Goal: Task Accomplishment & Management: Manage account settings

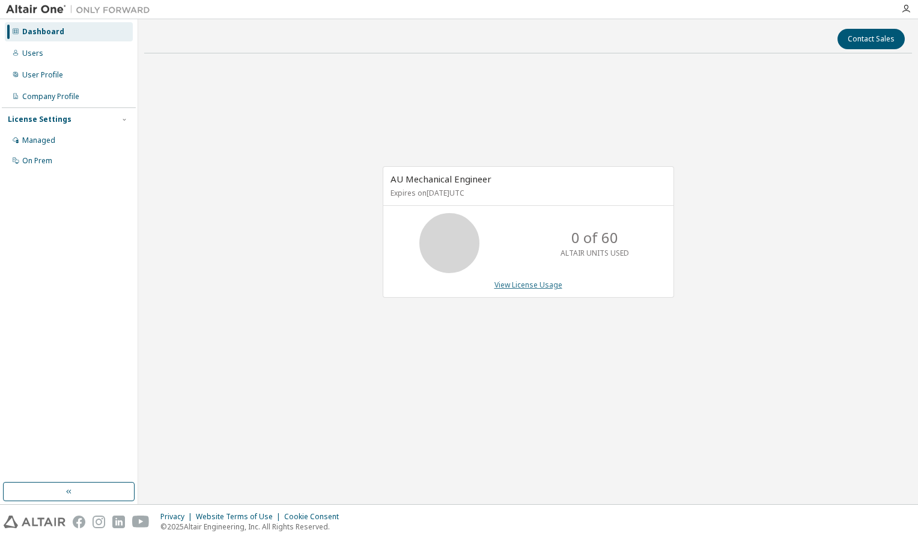
click at [528, 285] on link "View License Usage" at bounding box center [528, 285] width 68 height 10
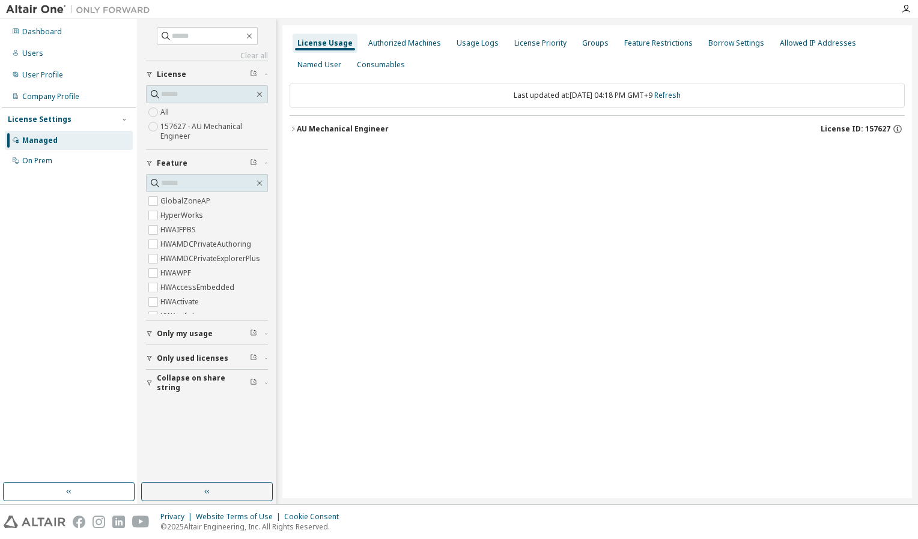
click at [711, 282] on div "License Usage Authorized Machines Usage Logs License Priority Groups Feature Re…" at bounding box center [596, 261] width 629 height 473
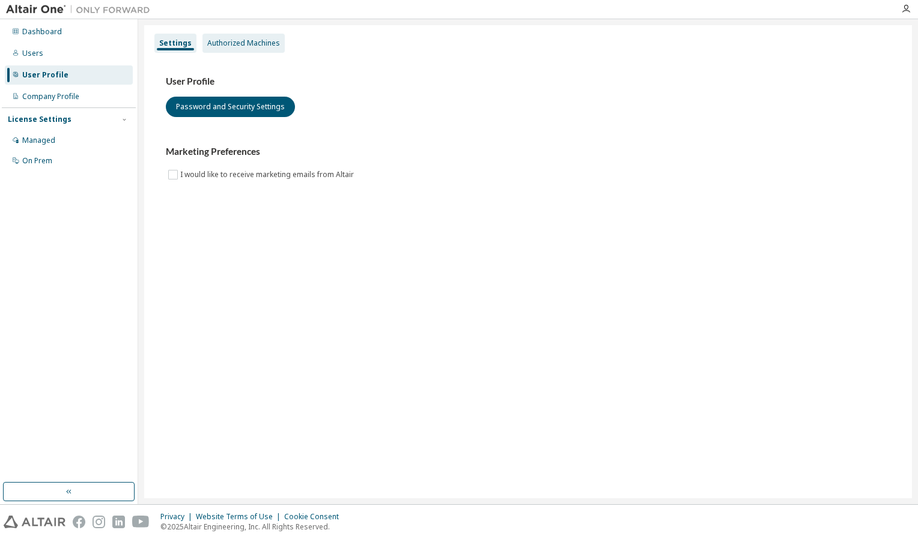
click at [225, 44] on div "Authorized Machines" at bounding box center [243, 43] width 73 height 10
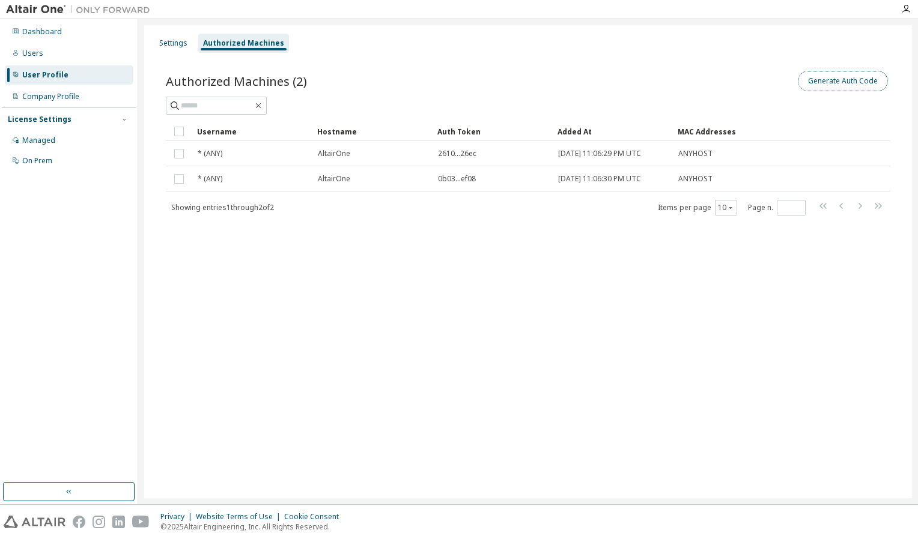
click at [835, 80] on button "Generate Auth Code" at bounding box center [843, 81] width 90 height 20
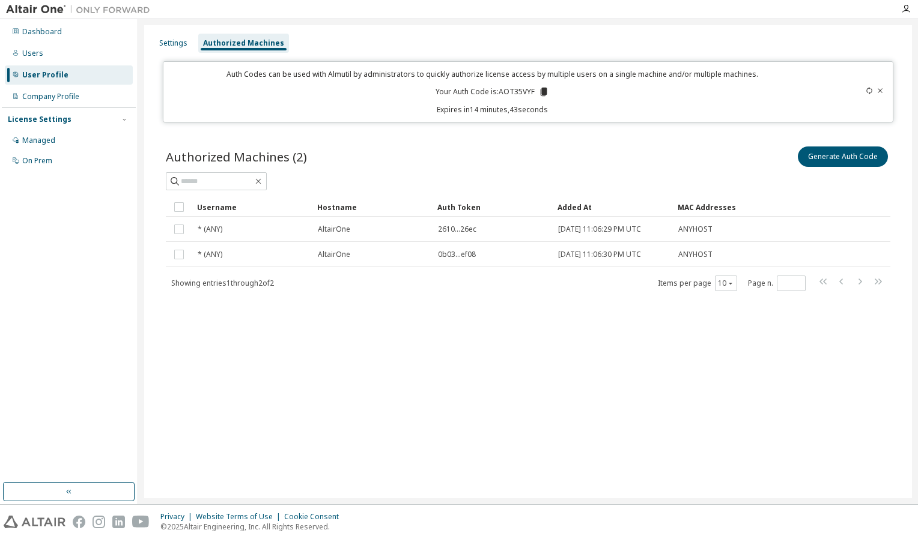
click at [470, 83] on div "Auth Codes can be used with Almutil by administrators to quickly authorize lice…" at bounding box center [492, 92] width 643 height 46
drag, startPoint x: 499, startPoint y: 89, endPoint x: 533, endPoint y: 92, distance: 34.4
click at [533, 92] on p "Your Auth Code is: AOT35VYF" at bounding box center [492, 91] width 114 height 11
copy p "AOT35VYF"
click at [653, 141] on div "Authorized Machines (2) Generate Auth Code Clear Load Save Save As Field Operat…" at bounding box center [527, 226] width 753 height 193
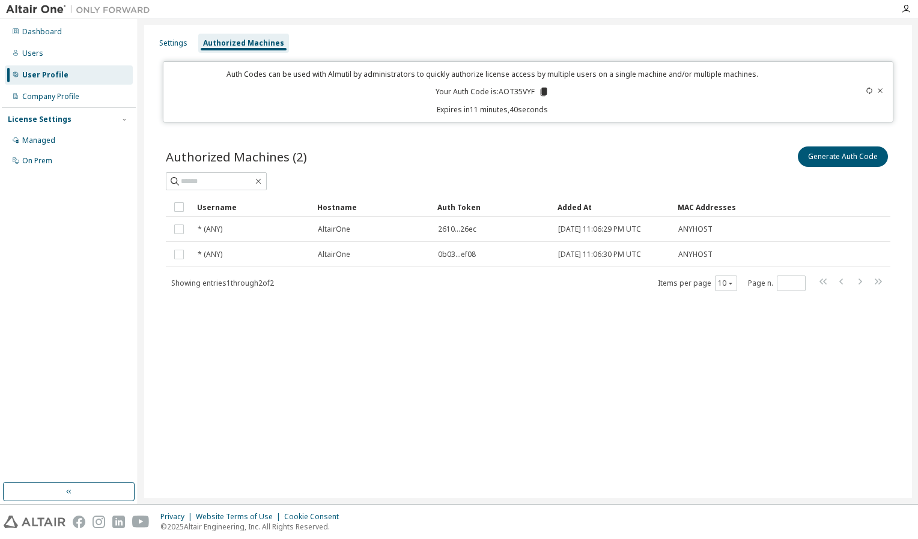
click at [580, 32] on div "Settings Authorized Machines Auth Codes can be used with Almutil by administrat…" at bounding box center [528, 261] width 768 height 473
click at [603, 497] on div "Settings Authorized Machines Auth Codes can be used with Almutil by administrat…" at bounding box center [528, 261] width 768 height 473
click at [604, 508] on div "Privacy Website Terms of Use Cookie Consent © 2025 Altair Engineering, Inc. All…" at bounding box center [459, 522] width 918 height 34
click at [562, 482] on div "Settings Authorized Machines Auth Codes can be used with Almutil by administrat…" at bounding box center [528, 261] width 768 height 473
drag, startPoint x: 535, startPoint y: 90, endPoint x: 501, endPoint y: 91, distance: 33.6
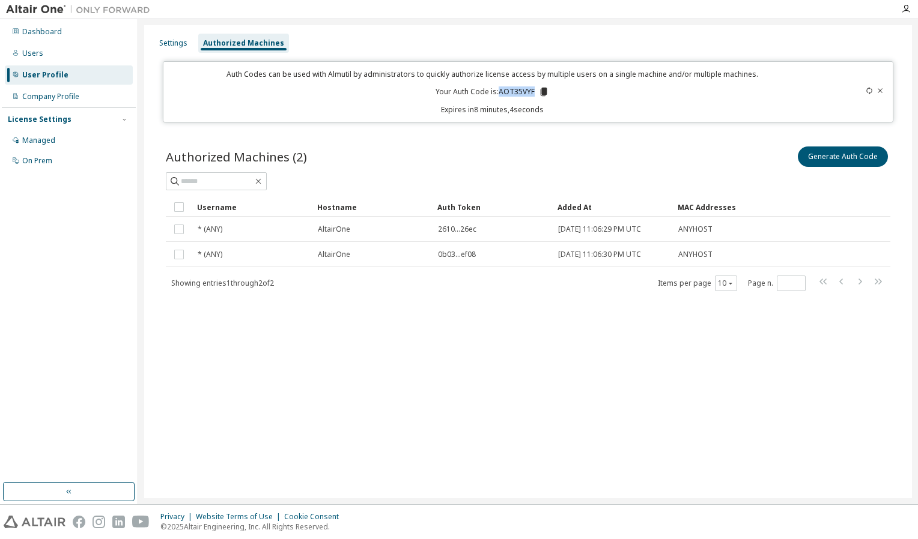
click at [501, 91] on p "Your Auth Code is: AOT35VYF" at bounding box center [492, 91] width 114 height 11
copy p "AOT35VYF"
click at [474, 455] on div "Settings Authorized Machines Auth Codes can be used with Almutil by administrat…" at bounding box center [528, 261] width 768 height 473
drag, startPoint x: 532, startPoint y: 92, endPoint x: 502, endPoint y: 91, distance: 30.6
click at [502, 91] on p "Your Auth Code is: AOT35VYF" at bounding box center [492, 91] width 114 height 11
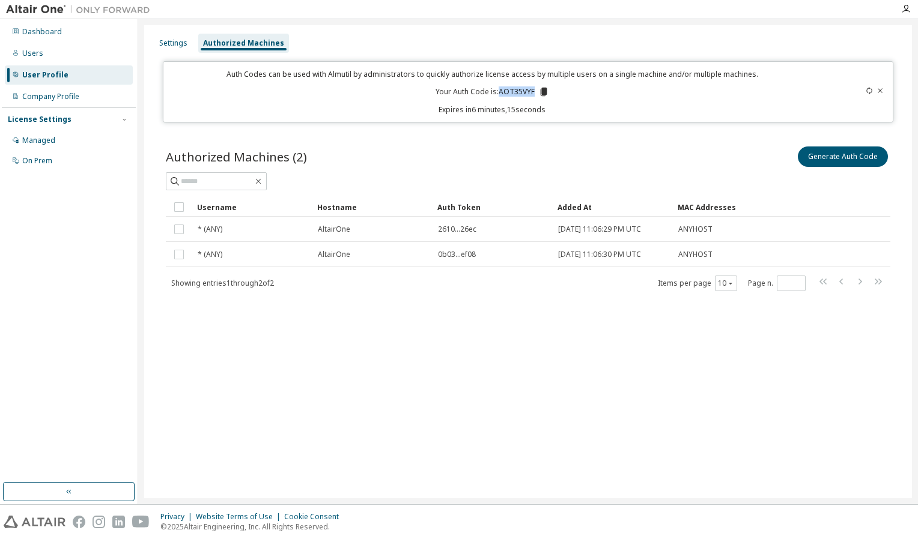
copy p "AOT35VYF"
click at [502, 482] on div "Settings Authorized Machines Auth Codes can be used with Almutil by administrat…" at bounding box center [528, 261] width 768 height 473
click at [602, 441] on div "Settings Authorized Machines Auth Codes can be used with Almutil by administrat…" at bounding box center [528, 261] width 768 height 473
click at [405, 445] on div "Settings Authorized Machines Auth Codes can be used with Almutil by administrat…" at bounding box center [528, 261] width 768 height 473
click at [717, 390] on div "Settings Authorized Machines Auth Codes can be used with Almutil by administrat…" at bounding box center [528, 261] width 768 height 473
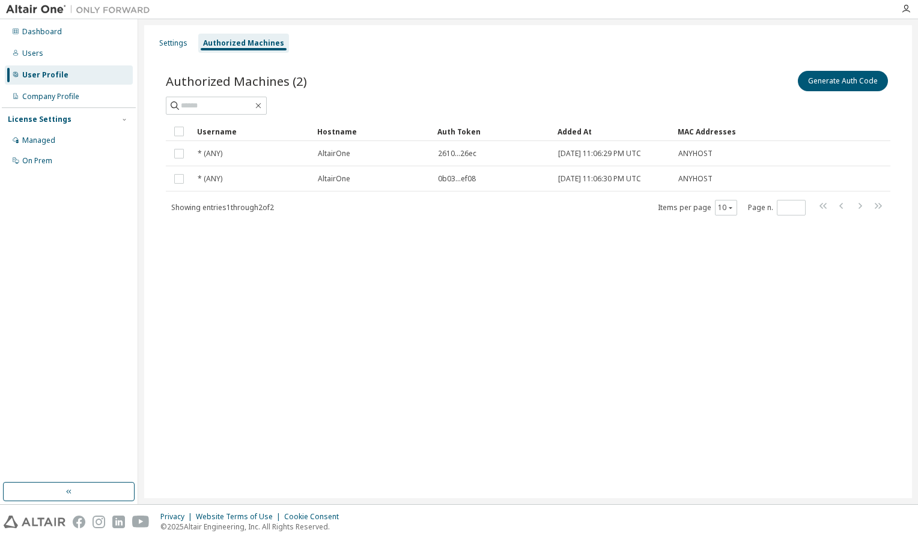
click at [658, 67] on div "Authorized Machines (2) Generate Auth Code Clear Load Save Save As Field Operat…" at bounding box center [527, 150] width 753 height 193
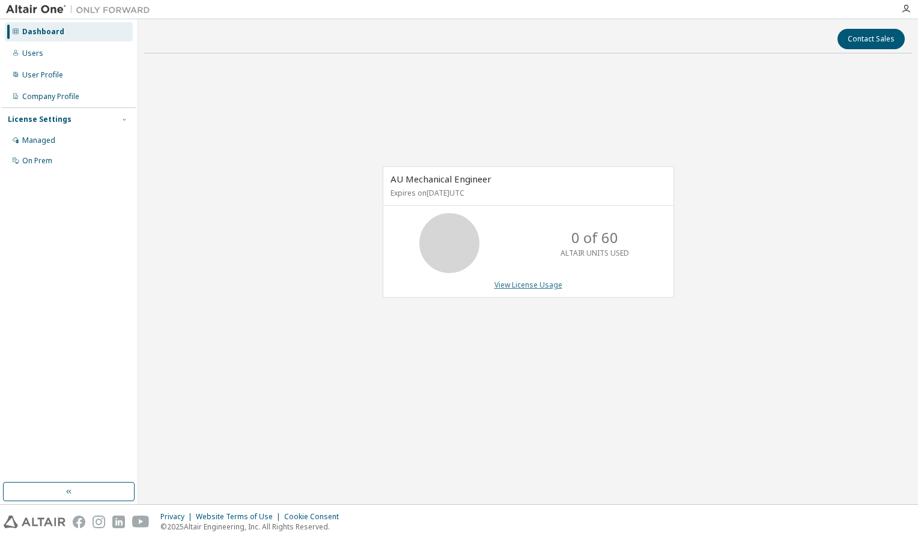
click at [545, 284] on link "View License Usage" at bounding box center [528, 285] width 68 height 10
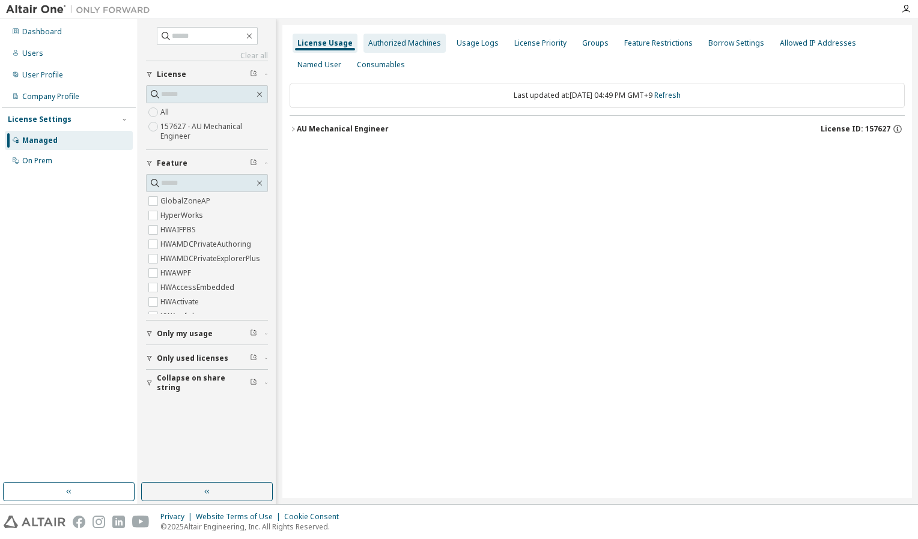
click at [384, 41] on div "Authorized Machines" at bounding box center [404, 43] width 73 height 10
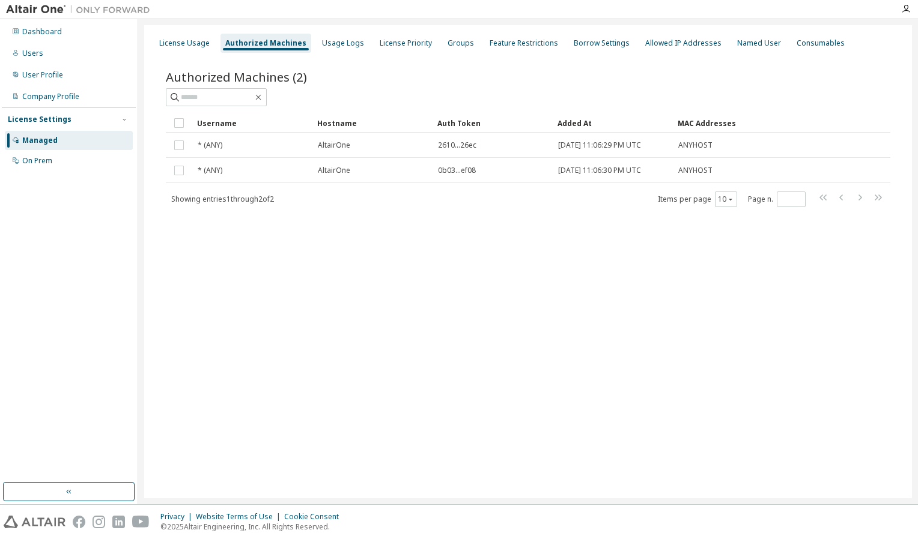
click at [647, 71] on div "Authorized Machines (2)" at bounding box center [528, 76] width 724 height 17
click at [280, 46] on div "Authorized Machines" at bounding box center [265, 43] width 81 height 10
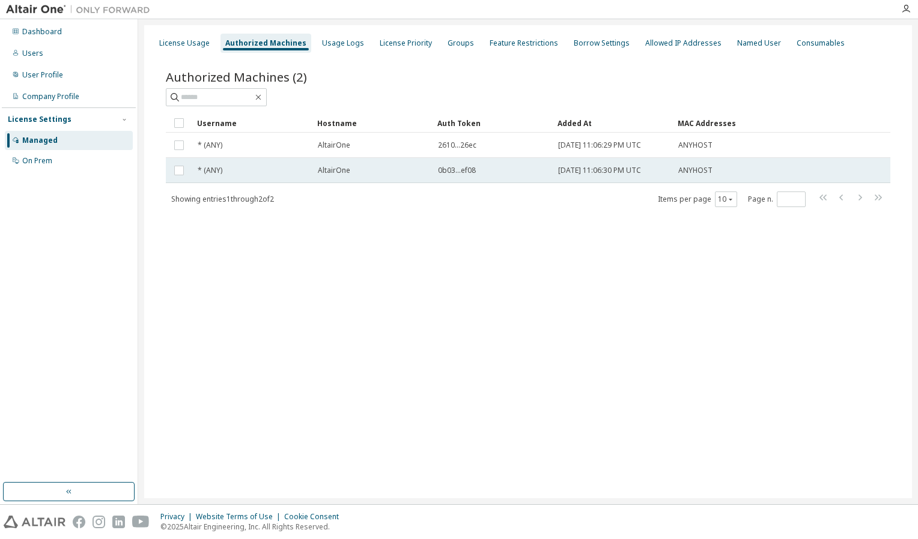
click at [389, 177] on td "AltairOne" at bounding box center [372, 170] width 120 height 25
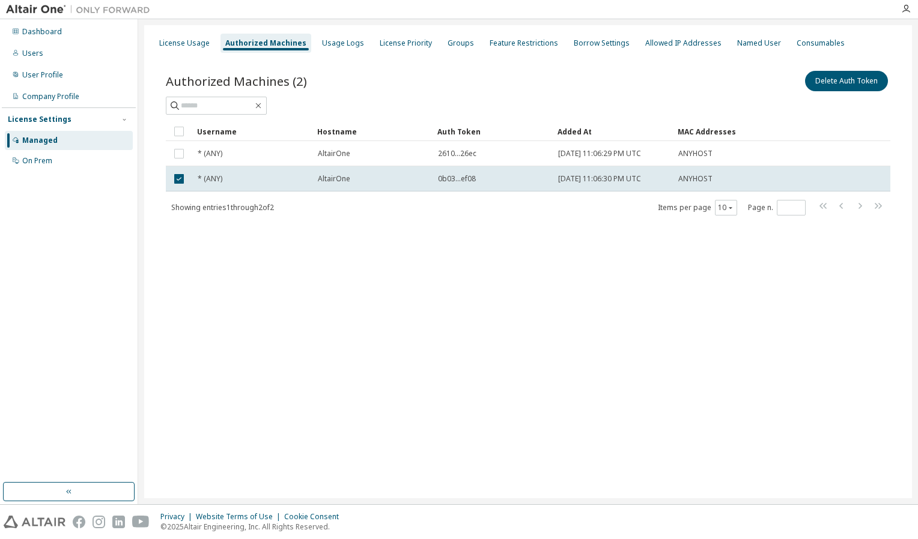
click at [389, 177] on div "AltairOne" at bounding box center [372, 179] width 109 height 10
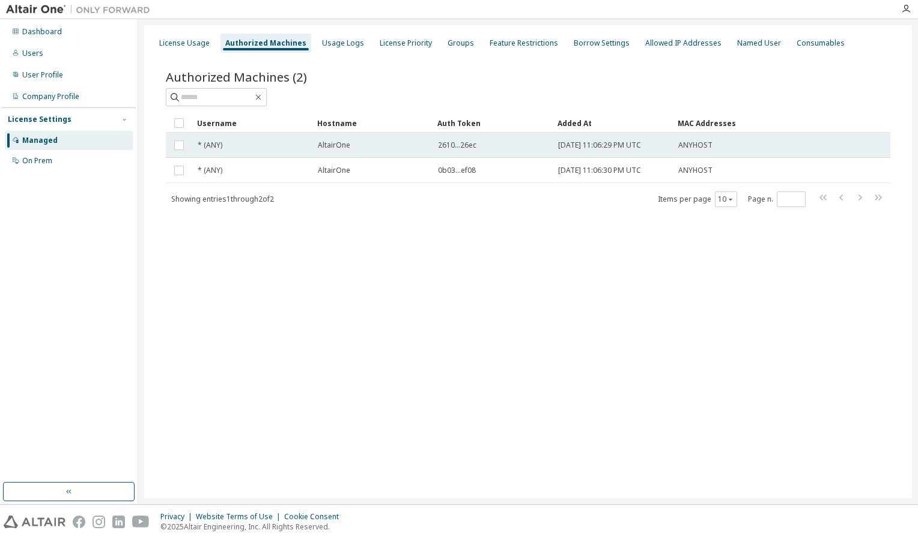
click at [389, 146] on div "AltairOne" at bounding box center [372, 146] width 109 height 10
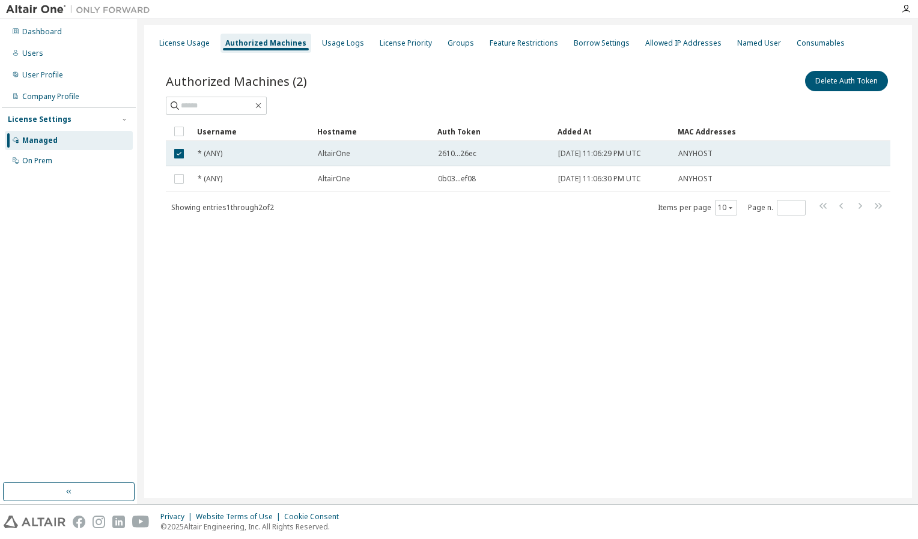
click at [389, 148] on td "AltairOne" at bounding box center [372, 153] width 120 height 25
